Goal: Transaction & Acquisition: Book appointment/travel/reservation

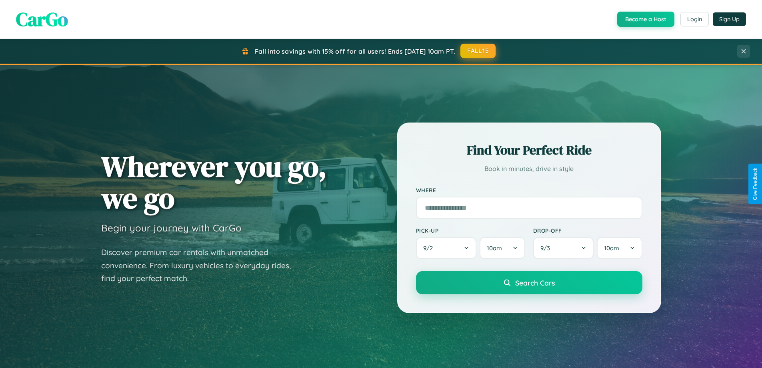
click at [479, 51] on button "FALL15" at bounding box center [478, 51] width 35 height 14
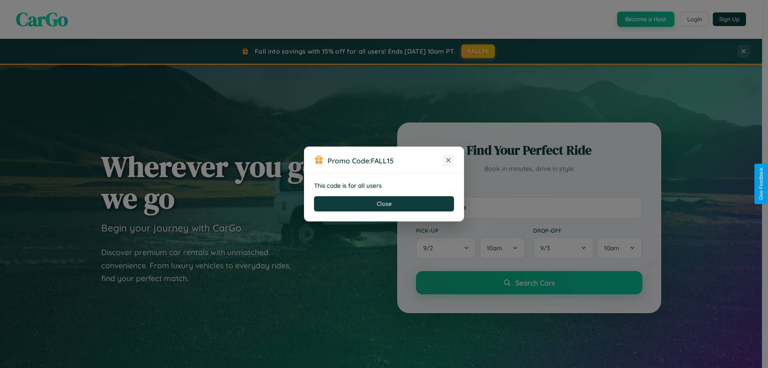
click at [449, 160] on icon at bounding box center [449, 160] width 8 height 8
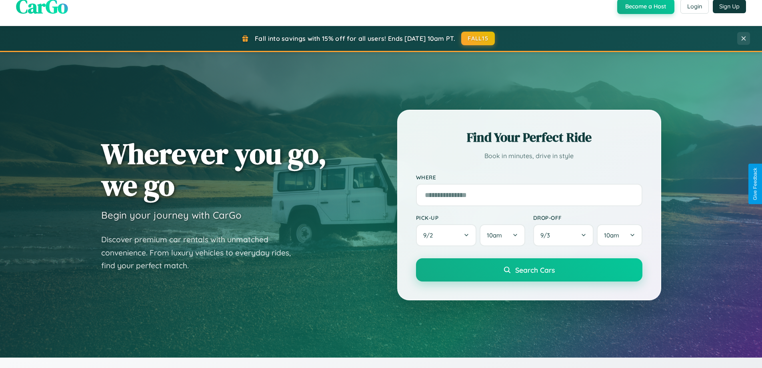
scroll to position [551, 0]
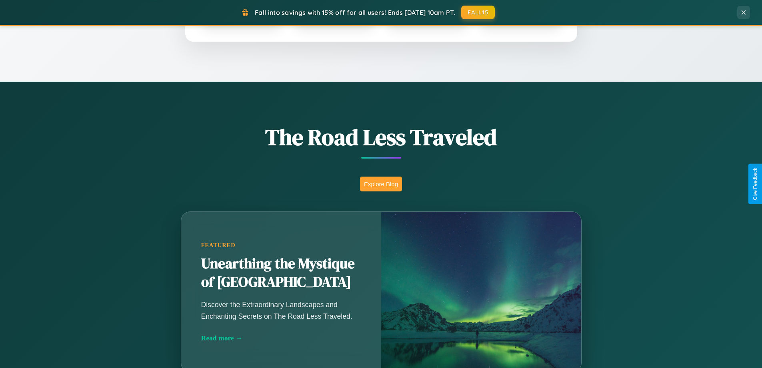
click at [381, 184] on button "Explore Blog" at bounding box center [381, 184] width 42 height 15
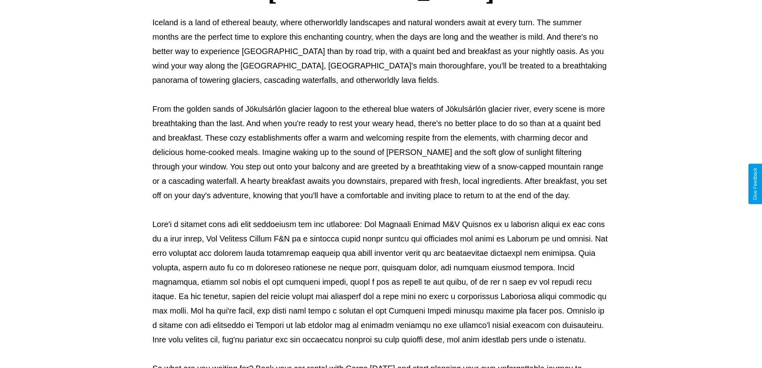
scroll to position [259, 0]
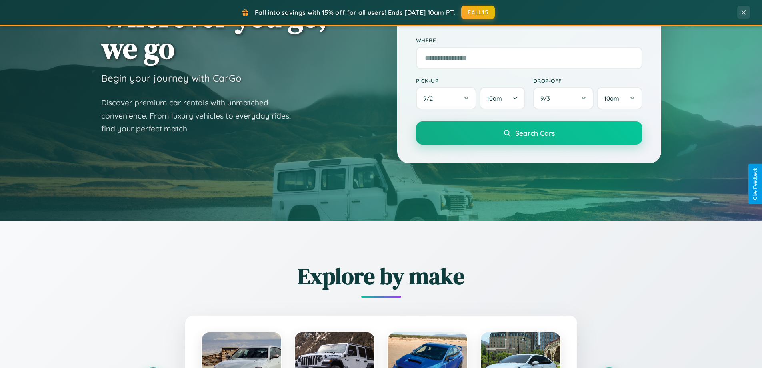
scroll to position [24, 0]
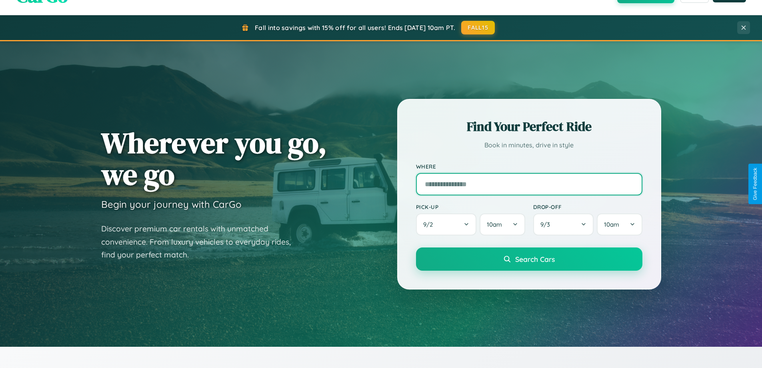
click at [529, 184] on input "text" at bounding box center [529, 184] width 227 height 22
type input "******"
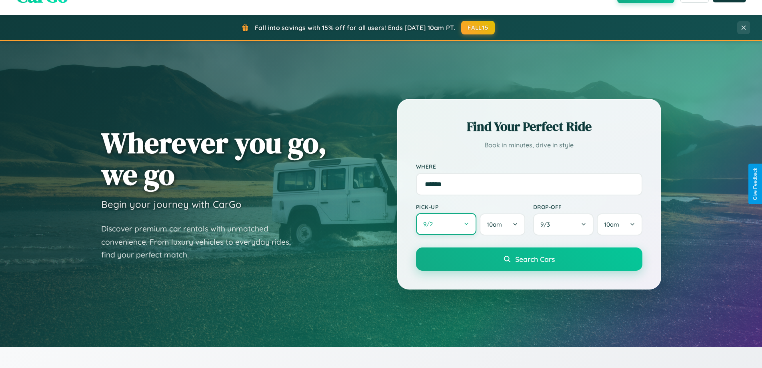
click at [446, 224] on button "9 / 2" at bounding box center [446, 224] width 61 height 22
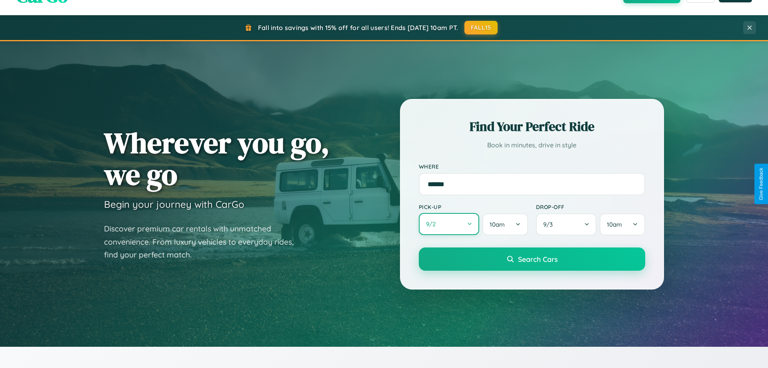
select select "*"
select select "****"
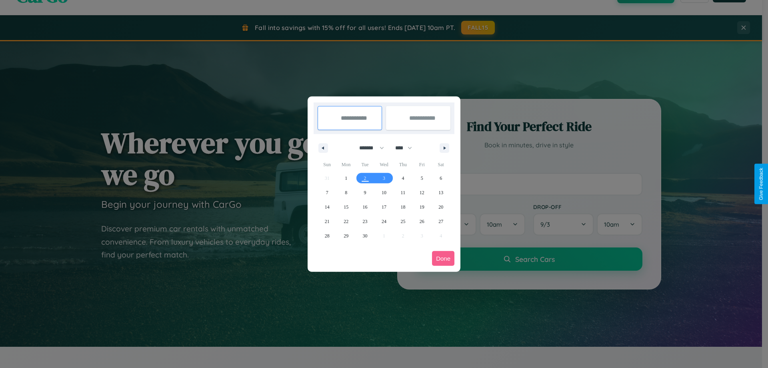
drag, startPoint x: 368, startPoint y: 148, endPoint x: 384, endPoint y: 160, distance: 20.5
click at [368, 148] on select "******* ******** ***** ***** *** **** **** ****** ********* ******* ******** **…" at bounding box center [370, 147] width 34 height 13
select select "*"
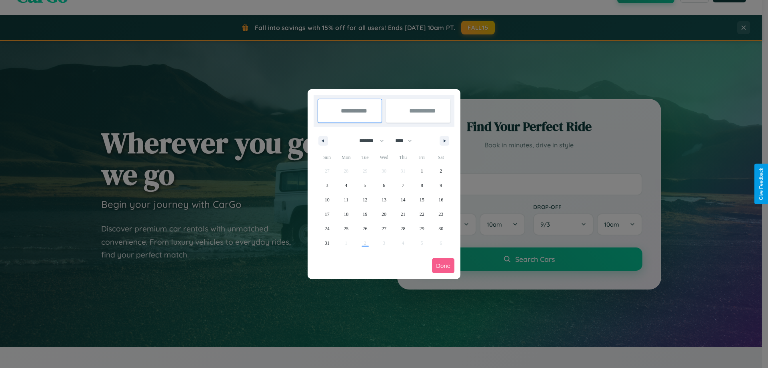
drag, startPoint x: 407, startPoint y: 140, endPoint x: 384, endPoint y: 160, distance: 30.6
click at [407, 140] on select "**** **** **** **** **** **** **** **** **** **** **** **** **** **** **** ****…" at bounding box center [403, 140] width 24 height 13
select select "****"
click at [384, 228] on span "26" at bounding box center [384, 228] width 5 height 14
type input "**********"
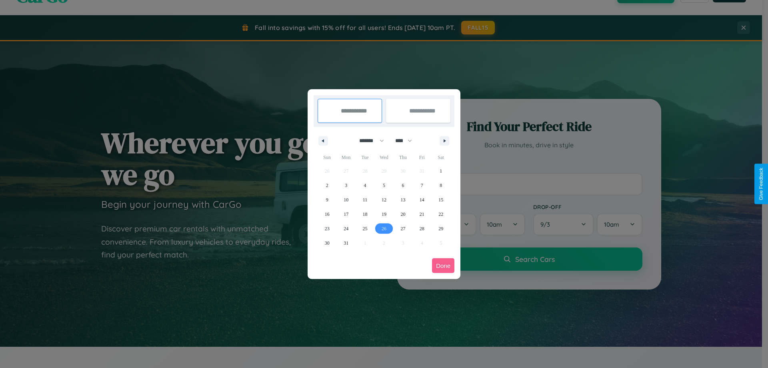
type input "**********"
click at [445, 140] on icon "button" at bounding box center [446, 140] width 4 height 3
select select "*"
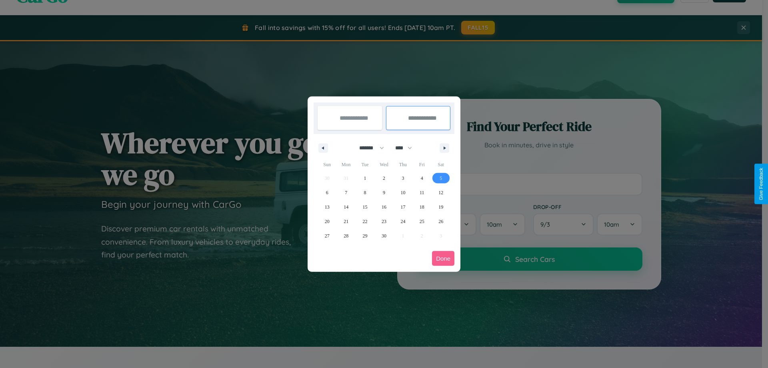
click at [441, 178] on span "5" at bounding box center [441, 178] width 2 height 14
type input "**********"
select select "*"
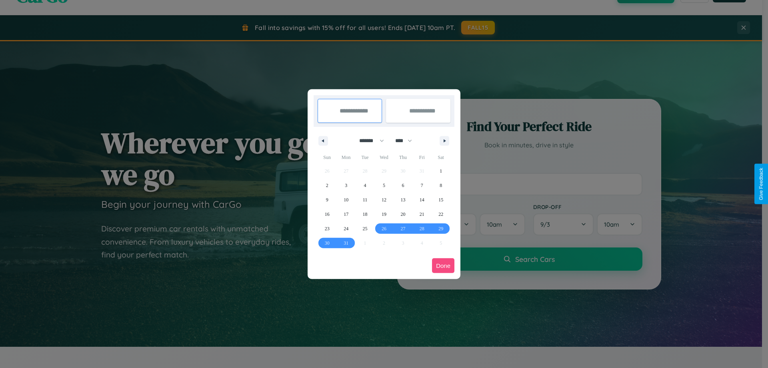
click at [443, 265] on button "Done" at bounding box center [443, 265] width 22 height 15
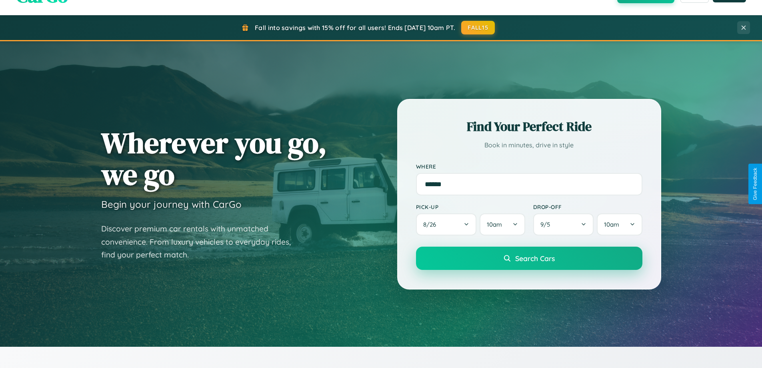
click at [529, 258] on span "Search Cars" at bounding box center [535, 258] width 40 height 9
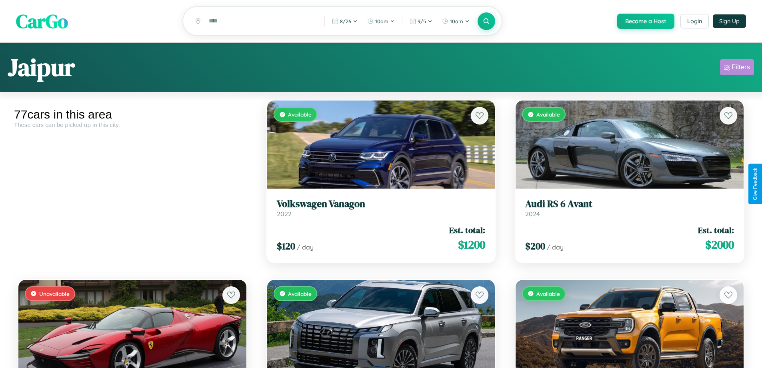
click at [737, 68] on div "Filters" at bounding box center [741, 67] width 18 height 8
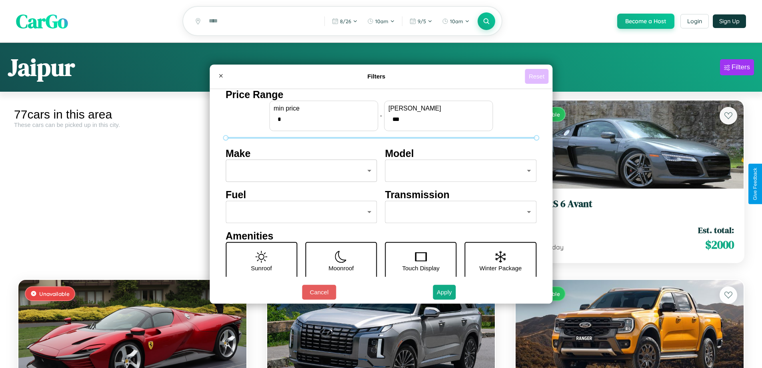
click at [538, 76] on button "Reset" at bounding box center [537, 76] width 24 height 15
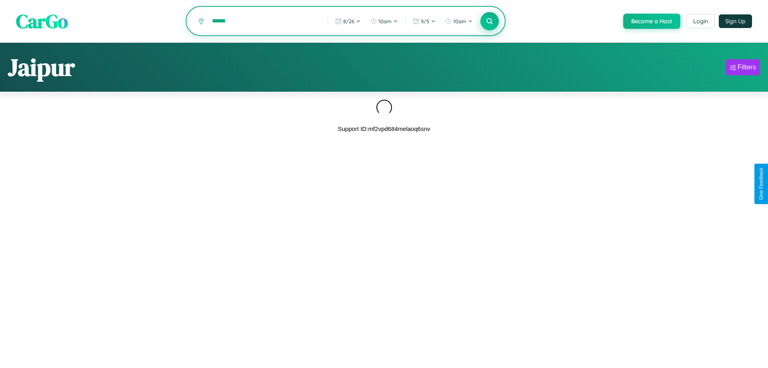
type input "******"
click at [489, 21] on icon at bounding box center [490, 21] width 8 height 8
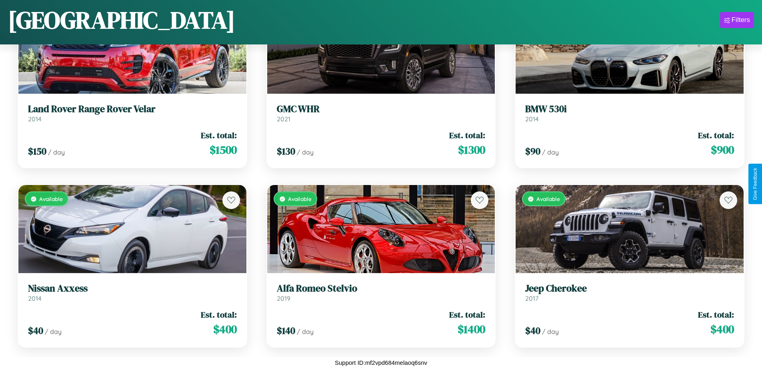
scroll to position [4363, 0]
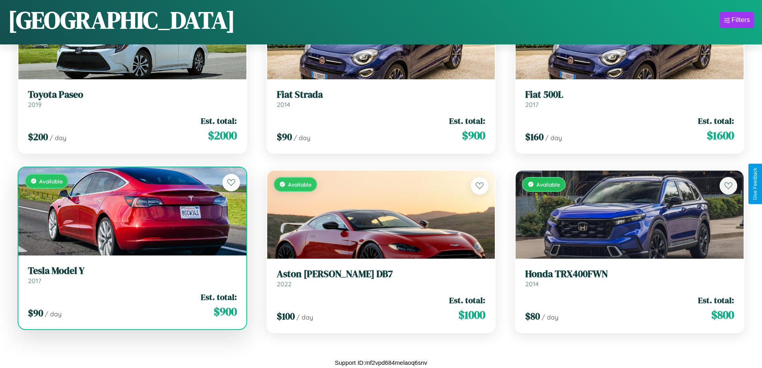
click at [131, 275] on h3 "Tesla Model Y" at bounding box center [132, 271] width 209 height 12
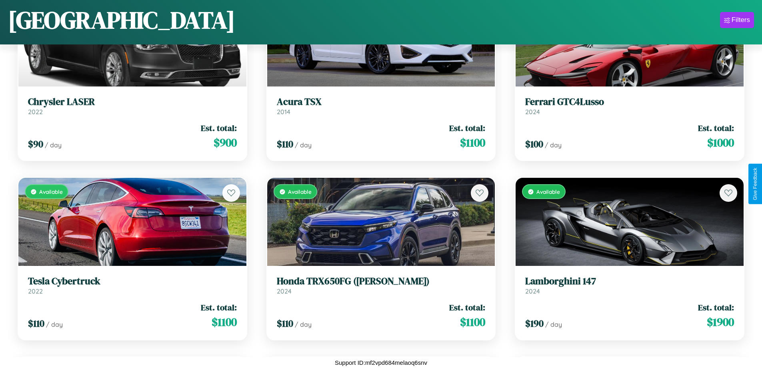
scroll to position [2622, 0]
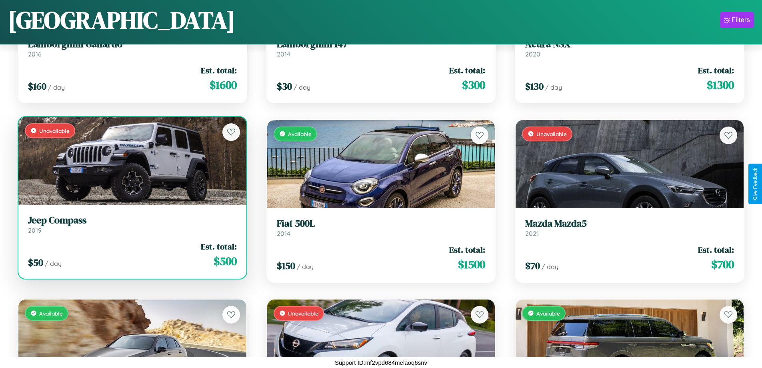
click at [131, 224] on h3 "Jeep Compass" at bounding box center [132, 221] width 209 height 12
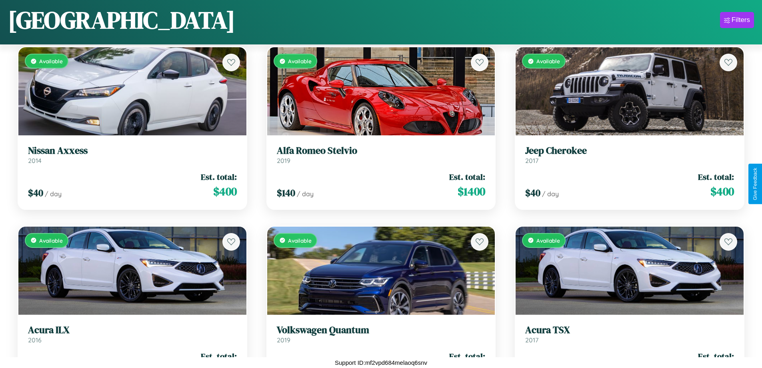
scroll to position [1009, 0]
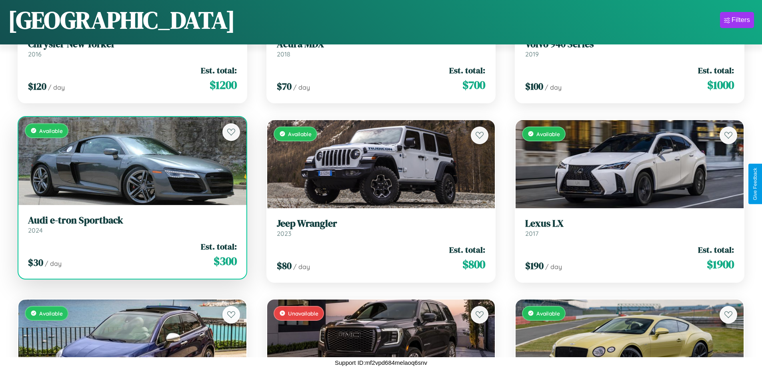
click at [131, 224] on h3 "Audi e-tron Sportback" at bounding box center [132, 221] width 209 height 12
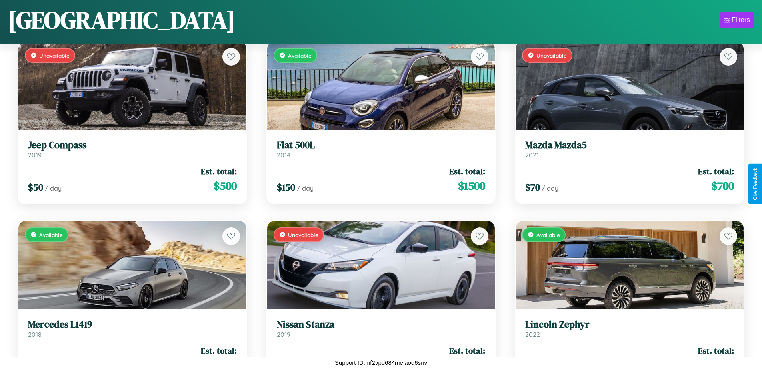
scroll to position [2980, 0]
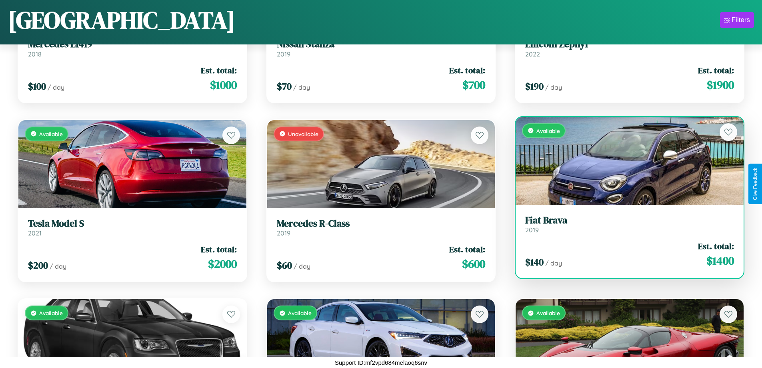
click at [625, 224] on h3 "Fiat Brava" at bounding box center [630, 221] width 209 height 12
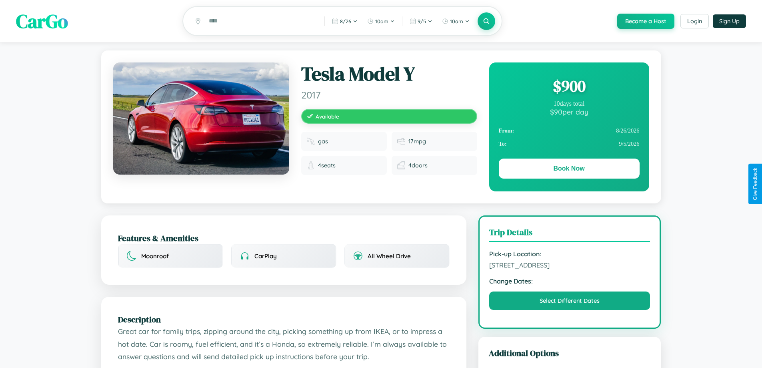
click at [569, 87] on div "$ 900" at bounding box center [569, 86] width 141 height 22
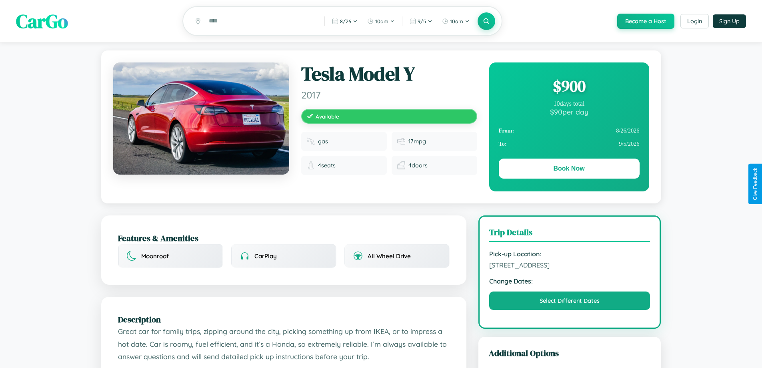
click at [569, 87] on div "$ 900" at bounding box center [569, 86] width 141 height 22
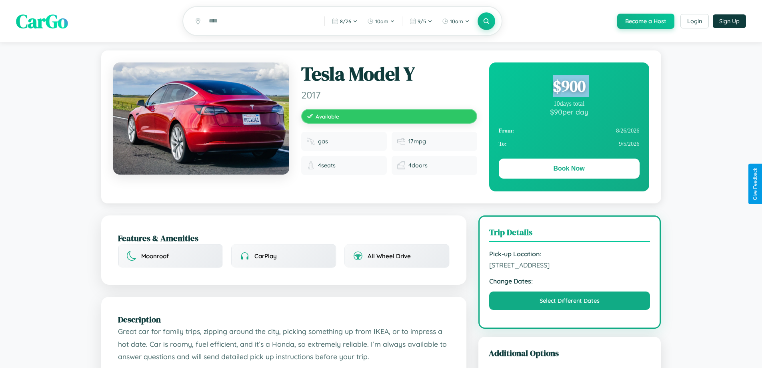
click at [569, 87] on div "$ 900" at bounding box center [569, 86] width 141 height 22
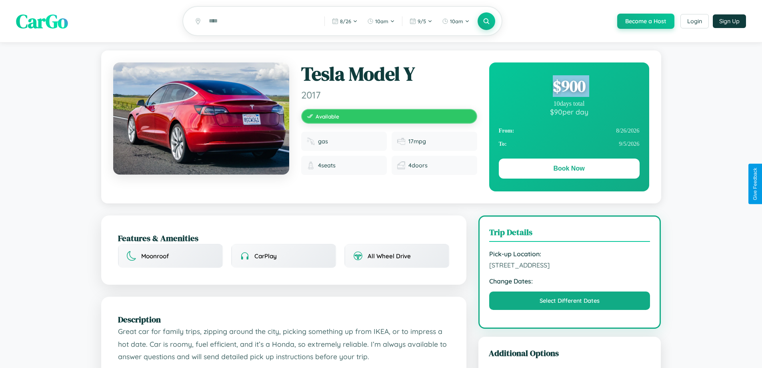
click at [569, 87] on div "$ 900" at bounding box center [569, 86] width 141 height 22
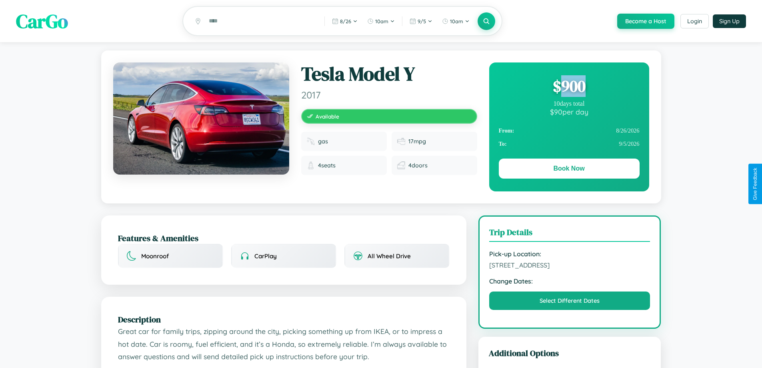
click at [569, 87] on div "$ 900" at bounding box center [569, 86] width 141 height 22
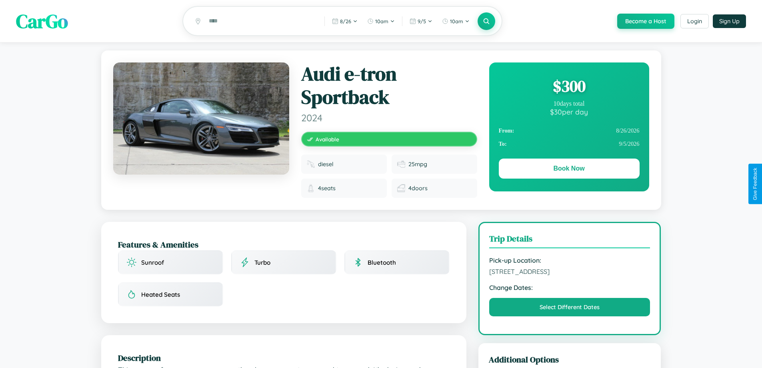
click at [569, 87] on div "$ 300" at bounding box center [569, 86] width 141 height 22
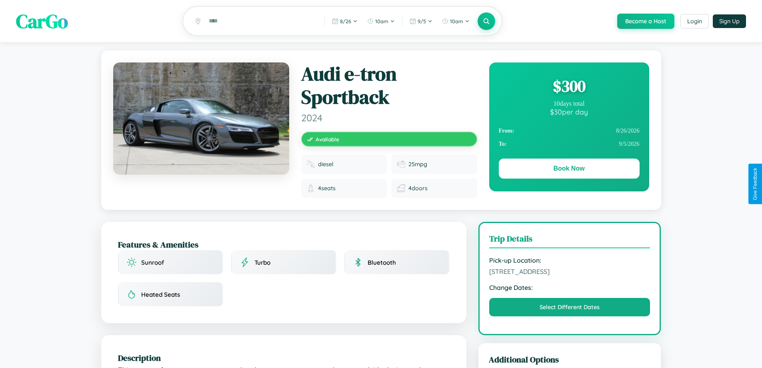
click at [569, 87] on div "$ 300" at bounding box center [569, 86] width 141 height 22
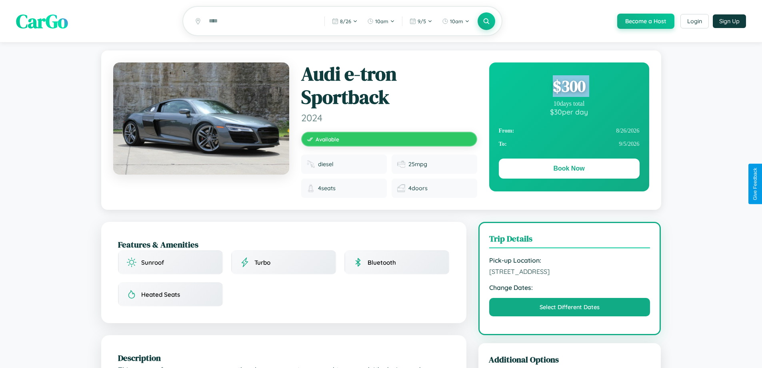
click at [569, 87] on div "$ 300" at bounding box center [569, 86] width 141 height 22
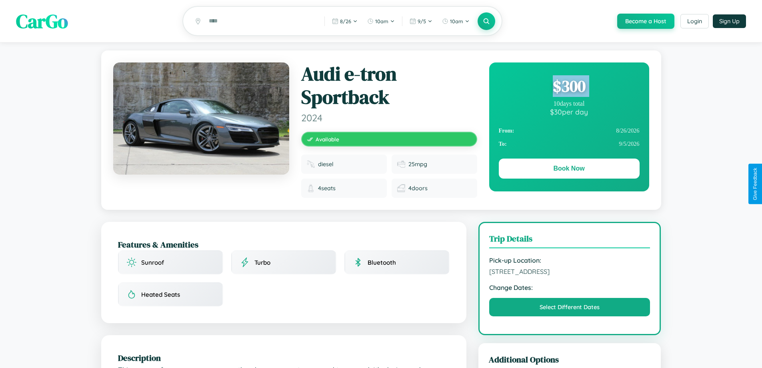
click at [569, 87] on div "$ 300" at bounding box center [569, 86] width 141 height 22
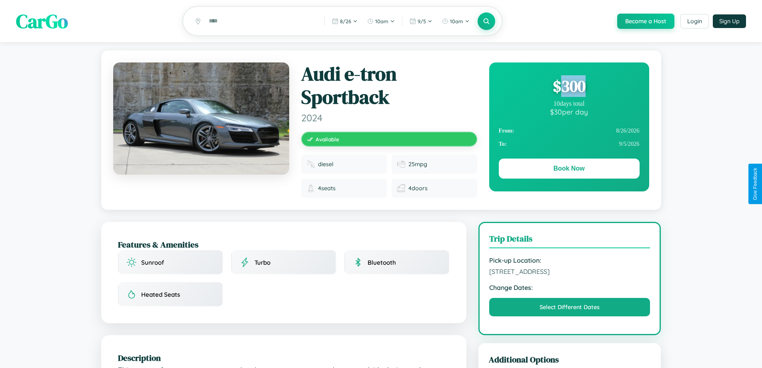
click at [569, 87] on div "$ 300" at bounding box center [569, 86] width 141 height 22
